Goal: Register for event/course

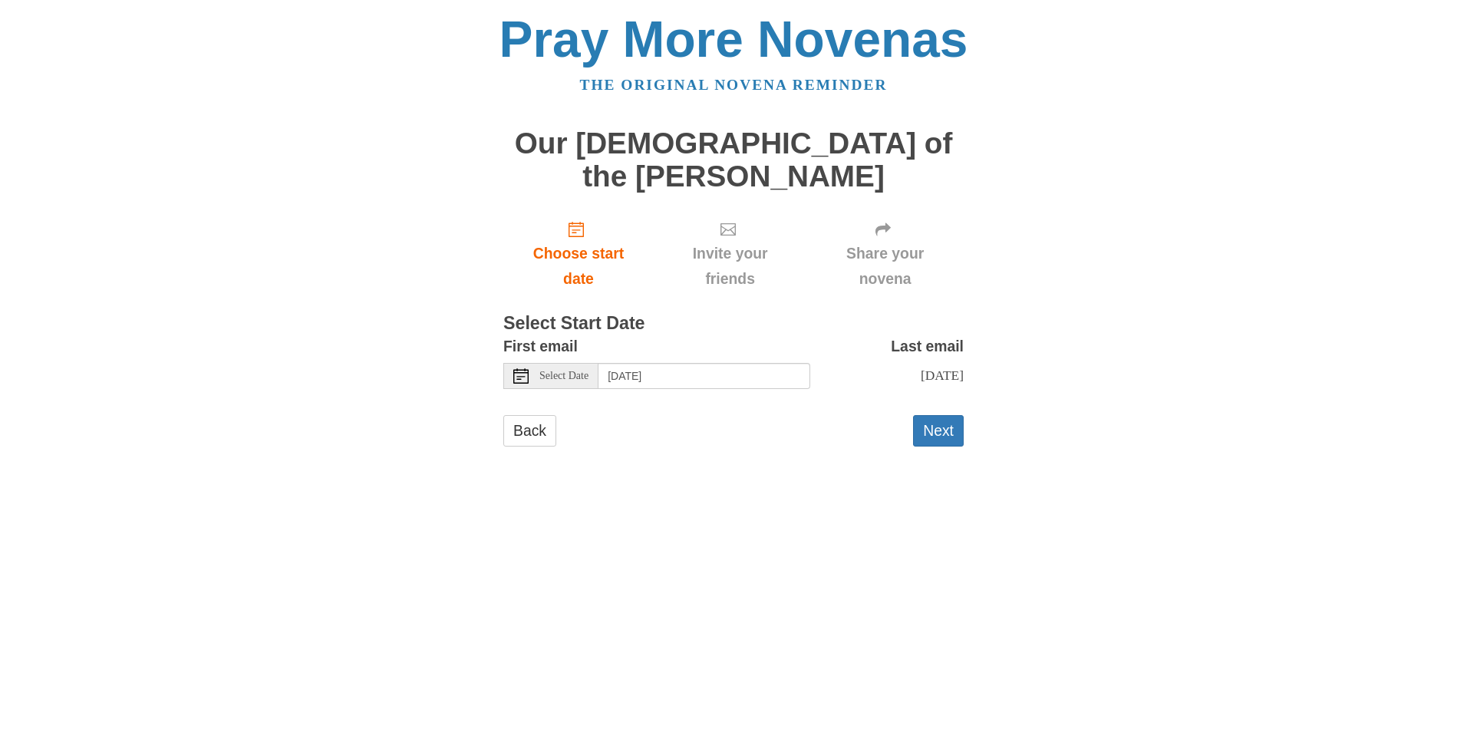
click at [583, 371] on span "Select Date" at bounding box center [563, 376] width 49 height 11
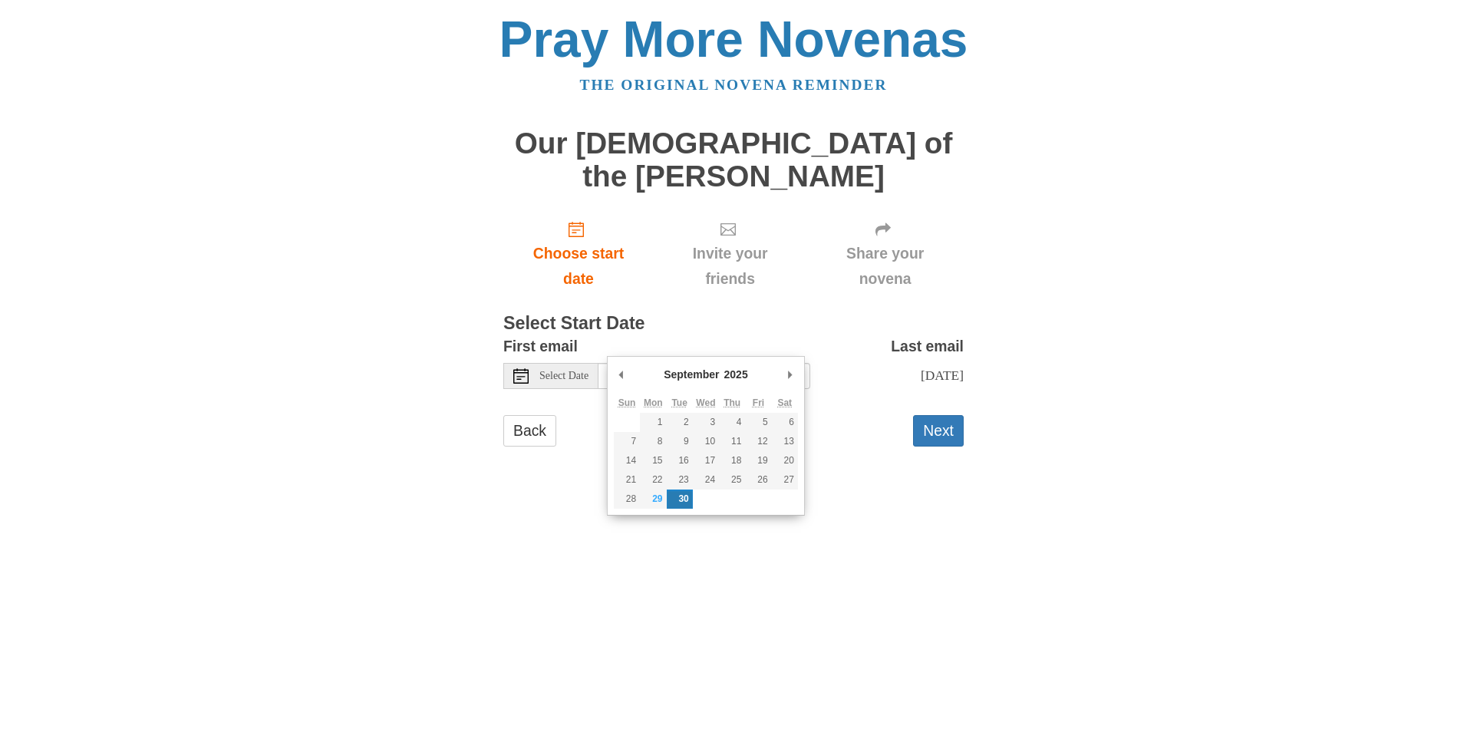
click at [525, 368] on icon at bounding box center [520, 375] width 15 height 15
type input "Monday, September 29th"
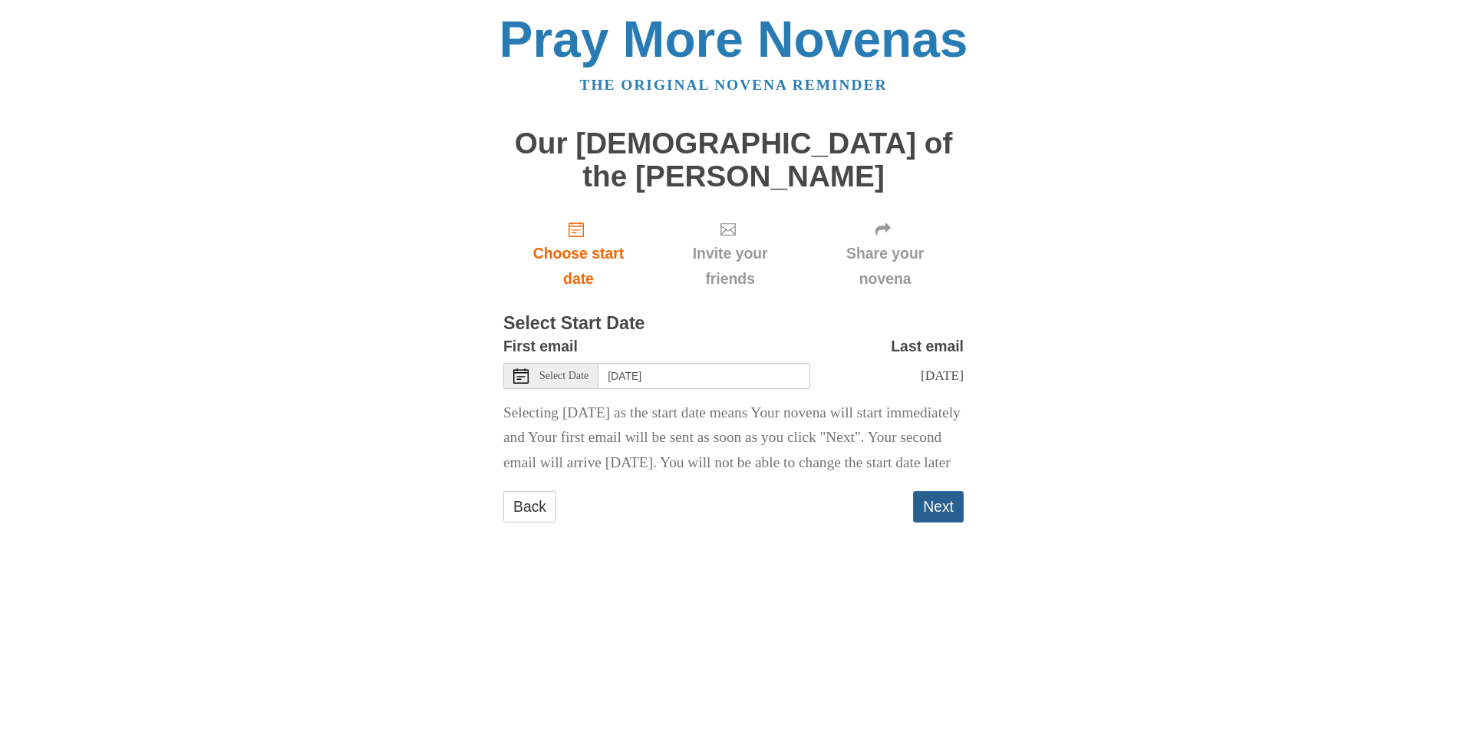
click at [943, 514] on button "Next" at bounding box center [938, 506] width 51 height 31
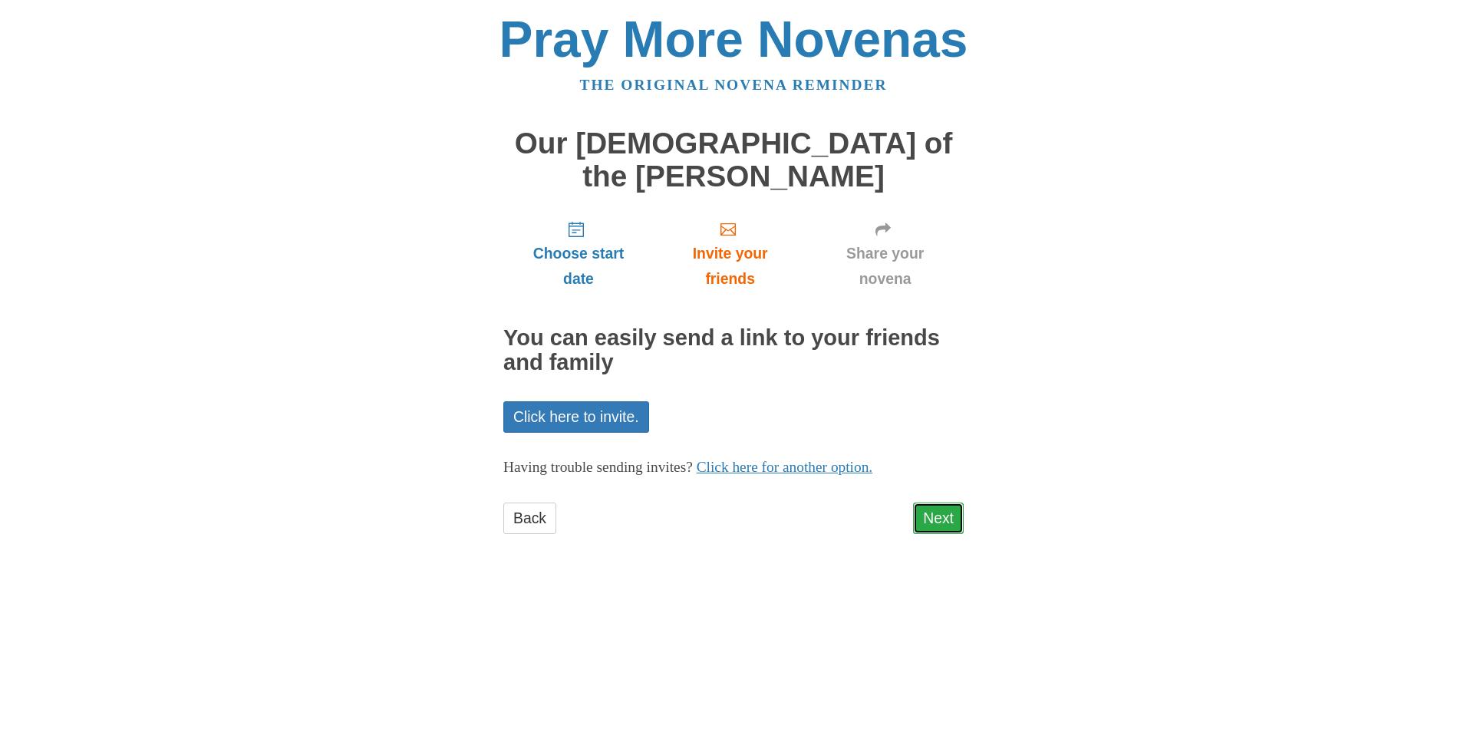
click at [945, 503] on link "Next" at bounding box center [938, 518] width 51 height 31
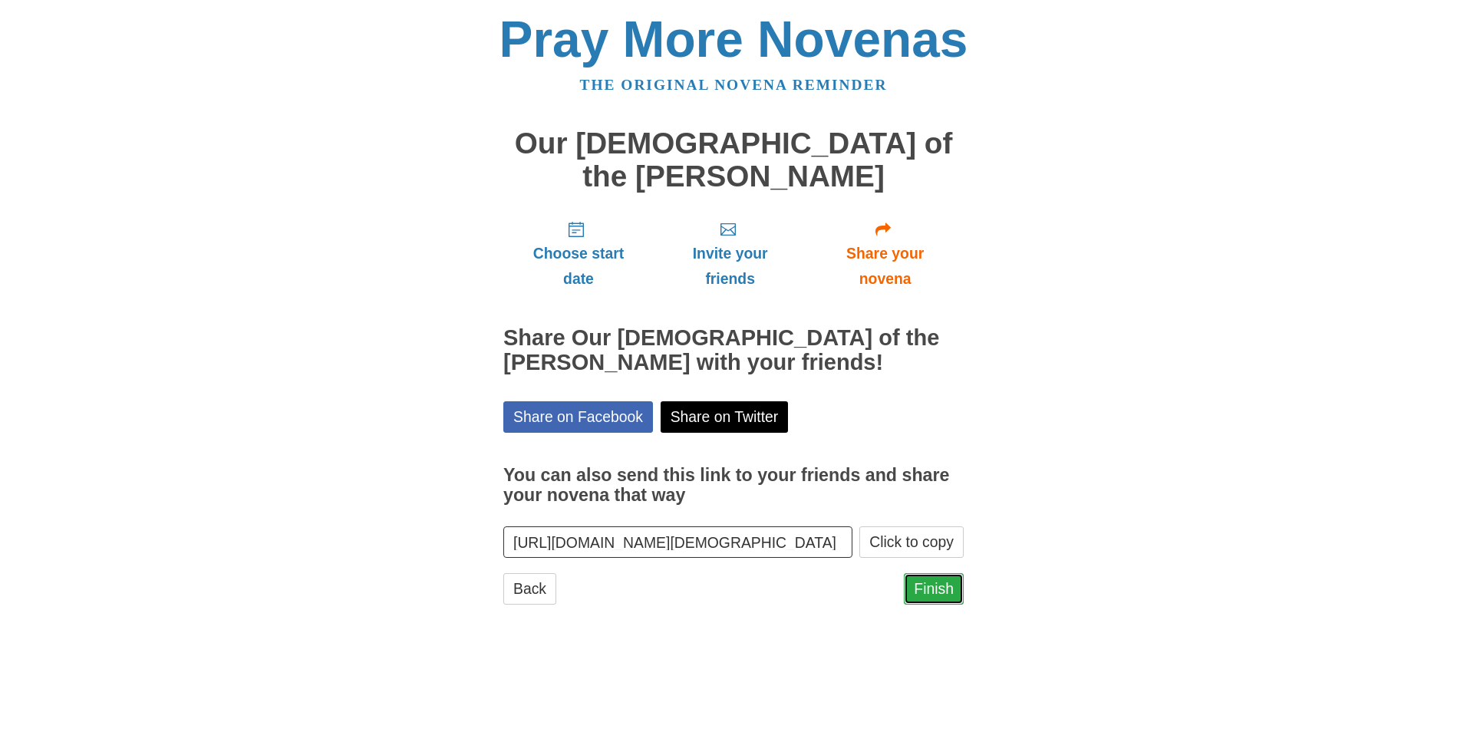
click at [942, 573] on link "Finish" at bounding box center [934, 588] width 60 height 31
